Goal: Task Accomplishment & Management: Manage account settings

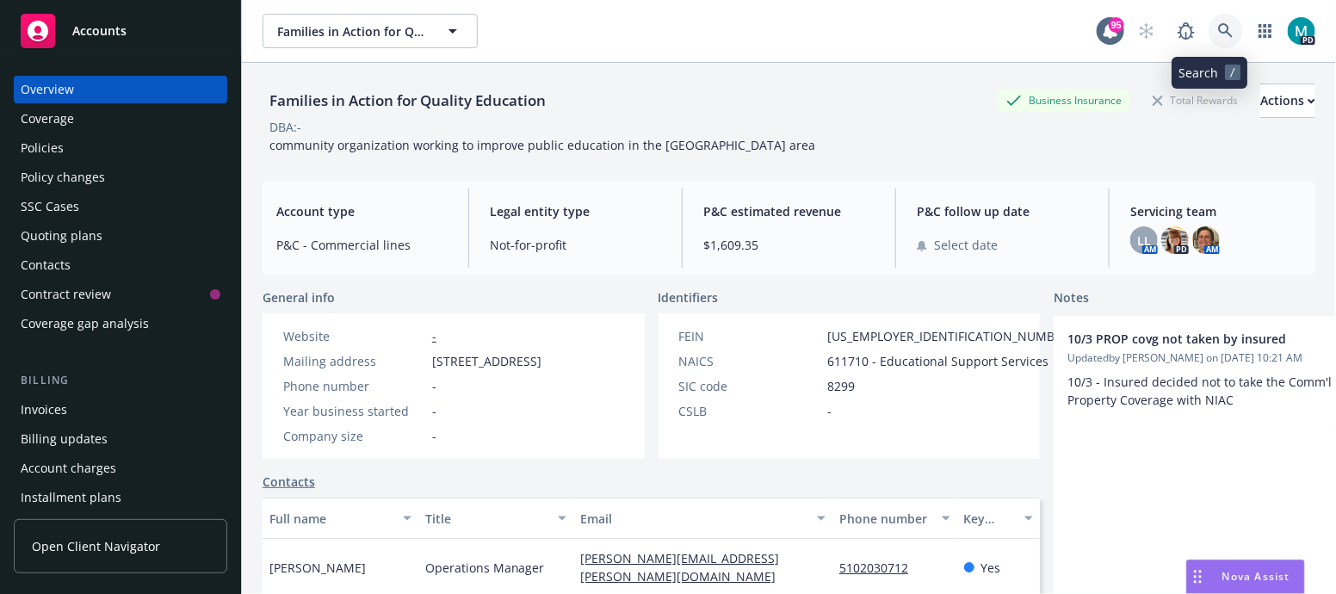
click at [1218, 36] on icon at bounding box center [1225, 30] width 15 height 15
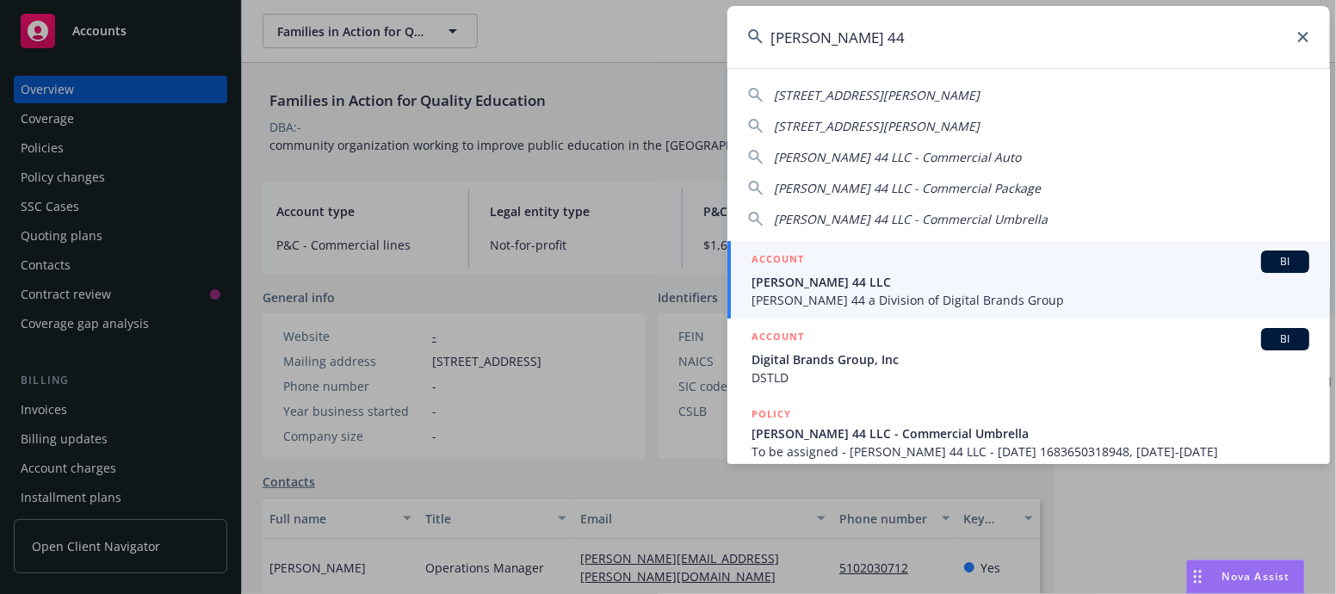
type input "[PERSON_NAME] 44"
click at [797, 282] on span "[PERSON_NAME] 44 LLC" at bounding box center [1031, 282] width 558 height 18
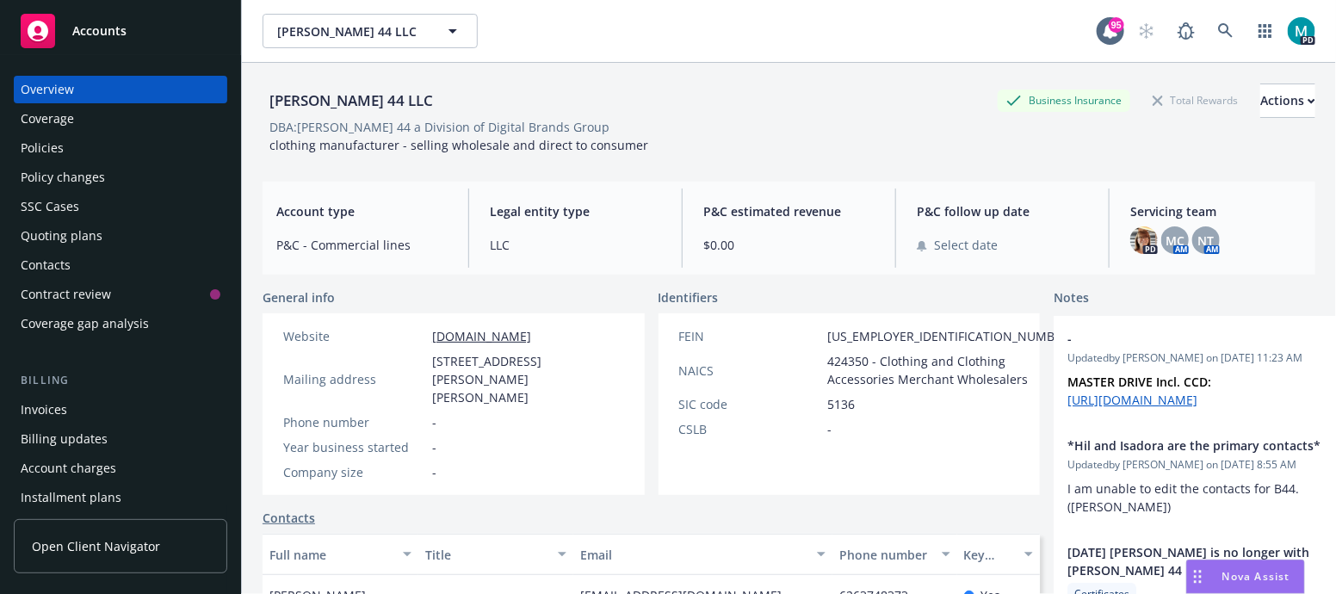
click at [65, 146] on div "Policies" at bounding box center [121, 148] width 200 height 28
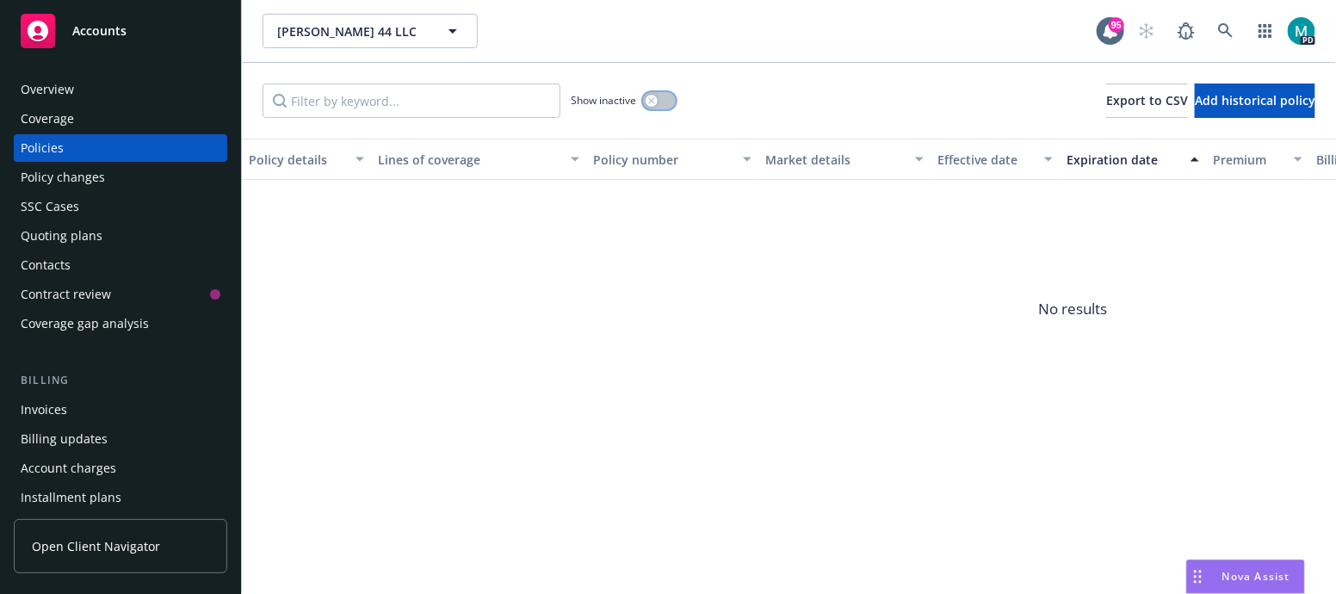
click at [661, 92] on button "button" at bounding box center [659, 100] width 33 height 17
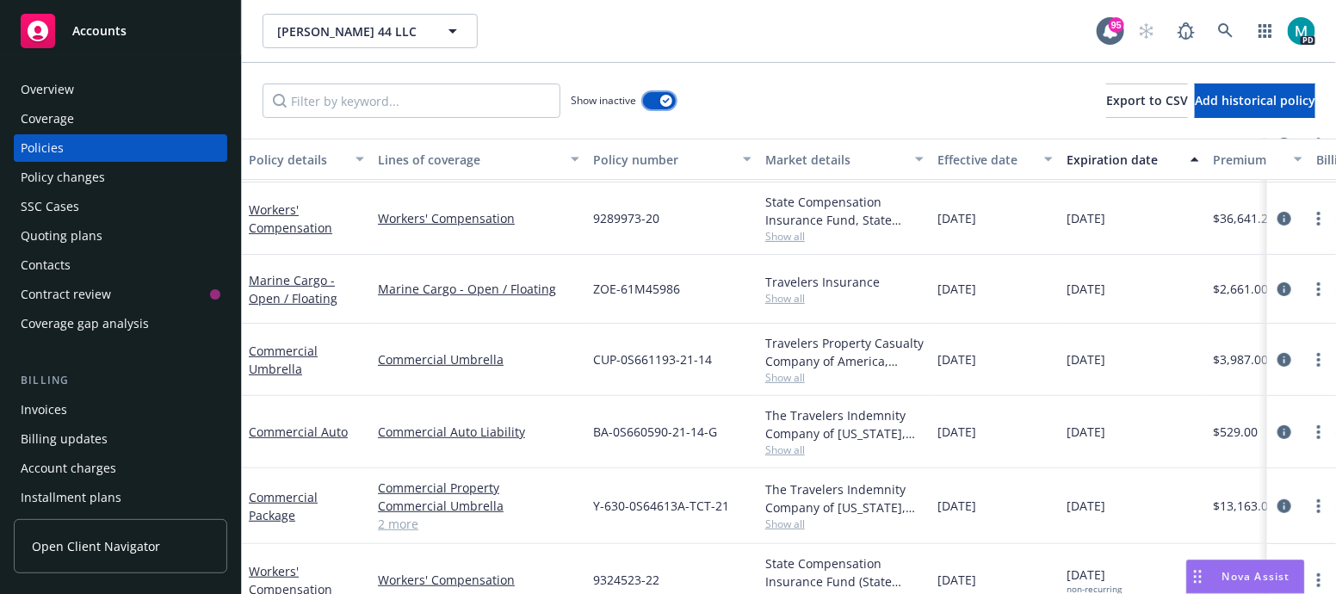
scroll to position [214, 0]
